Goal: Check status: Check status

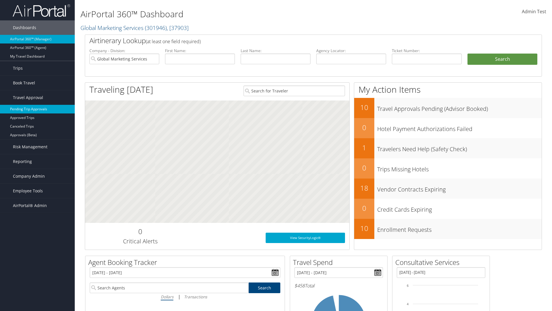
click at [37, 109] on link "Pending Trip Approvals" at bounding box center [37, 109] width 75 height 9
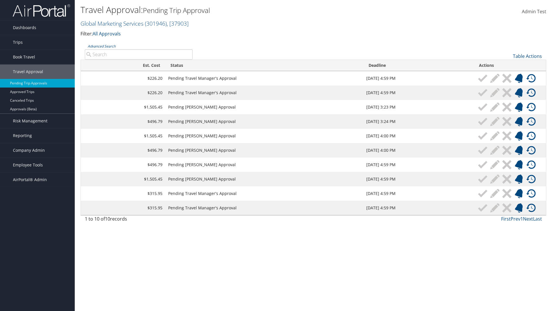
click at [102, 46] on link "Advanced Search" at bounding box center [102, 46] width 28 height 5
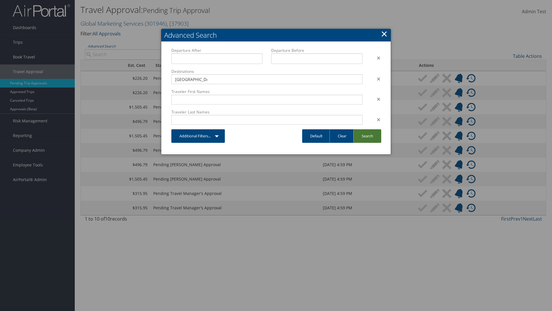
type input "[GEOGRAPHIC_DATA]"
click at [367, 136] on link "Search" at bounding box center [368, 136] width 28 height 14
type input "[GEOGRAPHIC_DATA]"
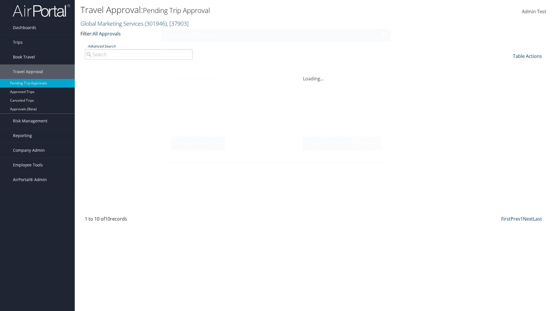
click at [102, 46] on link "Advanced Search" at bounding box center [102, 46] width 28 height 5
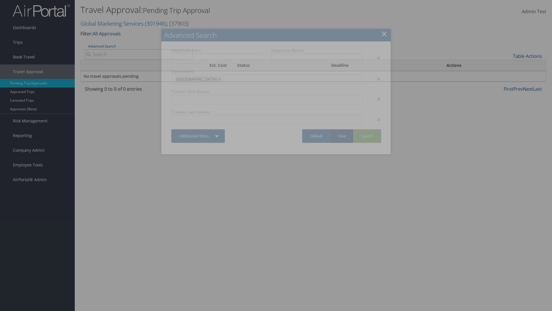
click at [342, 136] on link "Clear" at bounding box center [342, 136] width 25 height 14
click at [384, 34] on link "×" at bounding box center [384, 34] width 7 height 12
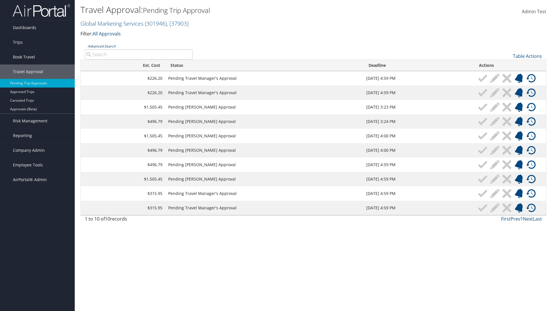
click at [102, 46] on link "Advanced Search" at bounding box center [102, 46] width 28 height 5
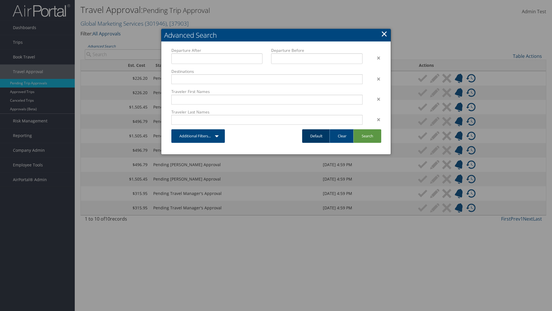
click at [317, 136] on link "Default" at bounding box center [316, 136] width 28 height 14
